Goal: Task Accomplishment & Management: Complete application form

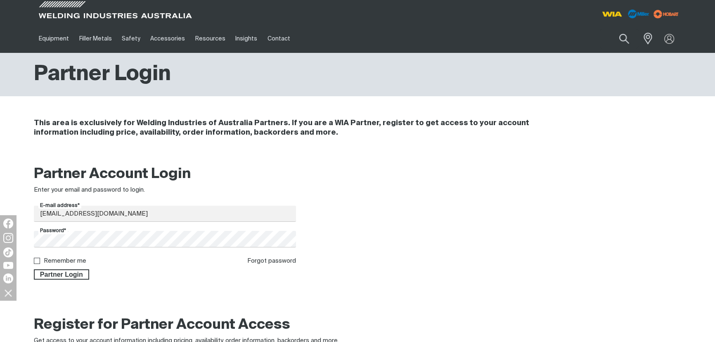
type input "[EMAIL_ADDRESS][DOMAIN_NAME]"
click at [14, 238] on body "Jump to main navigation Equipment Stick Welders TIG Welders MIG Welders Multi-P…" at bounding box center [357, 316] width 715 height 633
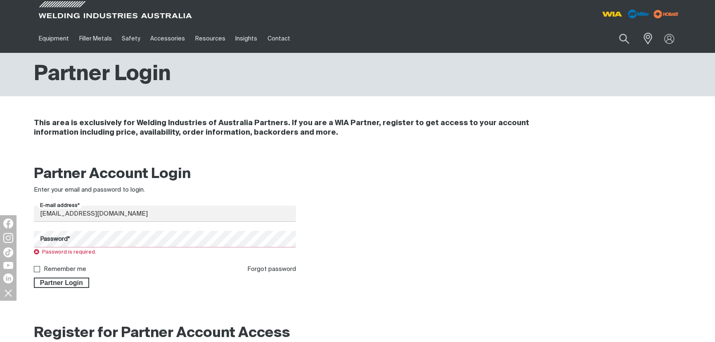
click at [377, 200] on div at bounding box center [440, 226] width 262 height 123
click at [266, 268] on link "Forgot password" at bounding box center [271, 269] width 49 height 6
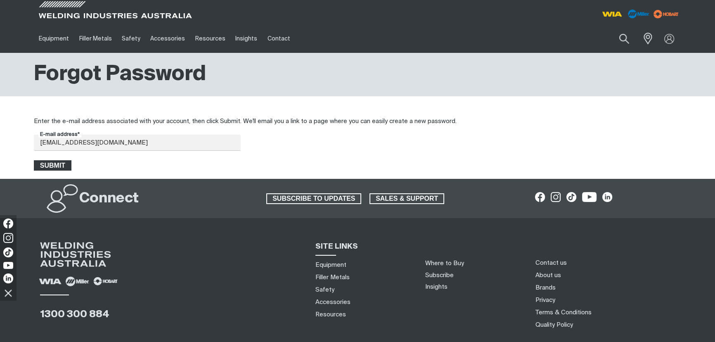
click at [45, 164] on span "Submit" at bounding box center [53, 165] width 36 height 11
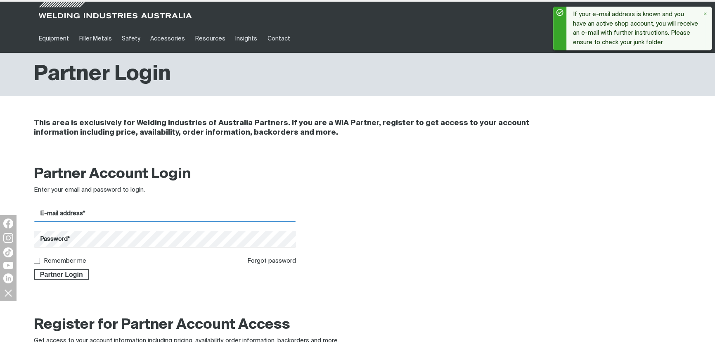
type input "[EMAIL_ADDRESS][PERSON_NAME][DOMAIN_NAME]"
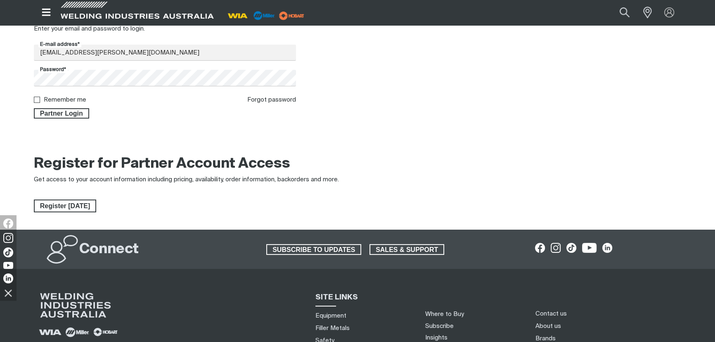
scroll to position [178, 0]
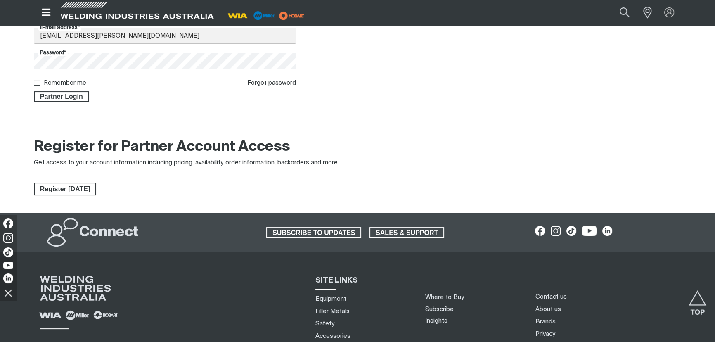
drag, startPoint x: 51, startPoint y: 182, endPoint x: 57, endPoint y: 177, distance: 7.0
click at [51, 183] on span "Register [DATE]" at bounding box center [65, 189] width 61 height 13
